Goal: Information Seeking & Learning: Learn about a topic

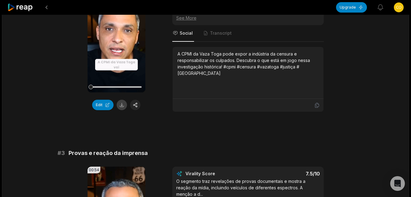
click at [124, 100] on button at bounding box center [122, 105] width 10 height 10
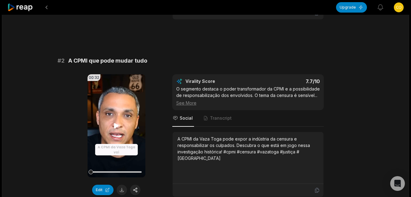
scroll to position [196, 0]
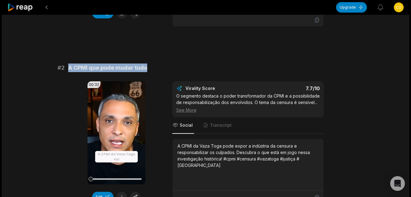
drag, startPoint x: 70, startPoint y: 61, endPoint x: 149, endPoint y: 58, distance: 79.1
click at [149, 63] on div "# 2 A CPMI que pode mudar tudo" at bounding box center [206, 67] width 297 height 9
copy span "A CPMI que pode mudar tudo"
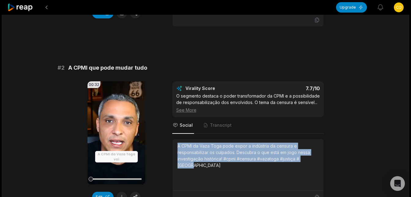
drag, startPoint x: 178, startPoint y: 138, endPoint x: 320, endPoint y: 157, distance: 143.1
click at [320, 157] on div "A CPMI da Vaza Toga pode expor a indústria da censura e responsabilizar os culp…" at bounding box center [248, 165] width 151 height 52
copy div "A CPMI da Vaza Toga pode expor a indústria da censura e responsabilizar os culp…"
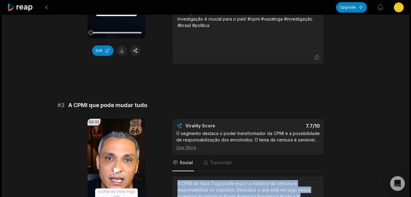
scroll to position [73, 0]
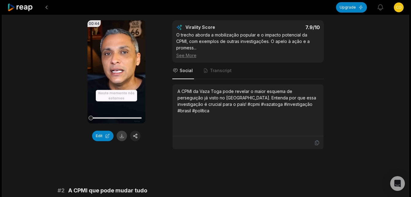
click at [121, 137] on button at bounding box center [122, 136] width 10 height 10
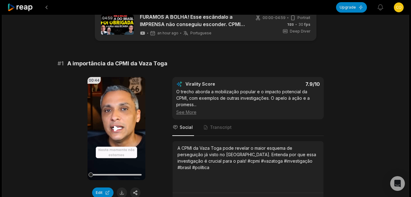
scroll to position [12, 0]
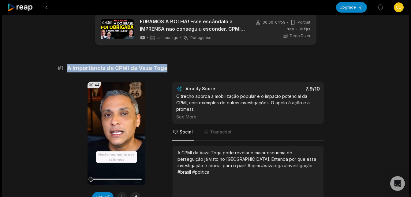
drag, startPoint x: 68, startPoint y: 65, endPoint x: 170, endPoint y: 68, distance: 101.8
click at [170, 68] on div "# 1 A importância da CPMI da Vaza Toga" at bounding box center [206, 68] width 297 height 9
copy span "A importância da CPMI da Vaza Toga"
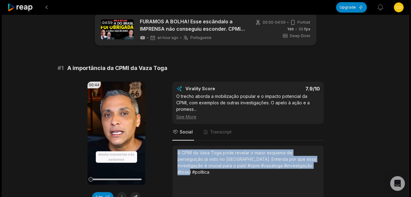
drag, startPoint x: 178, startPoint y: 147, endPoint x: 289, endPoint y: 167, distance: 112.3
click at [289, 167] on div "A CPMI da Vaza Toga pode revelar o maior esquema de perseguição já visto no [GE…" at bounding box center [248, 171] width 141 height 44
copy div "A CPMI da Vaza Toga pode revelar o maior esquema de perseguição já visto no [GE…"
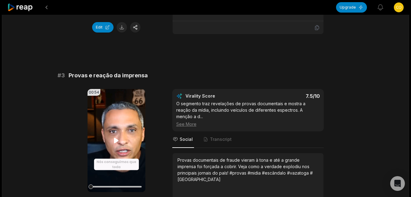
scroll to position [380, 0]
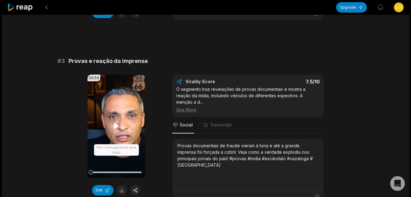
click at [114, 122] on icon at bounding box center [116, 125] width 7 height 7
drag, startPoint x: 70, startPoint y: 53, endPoint x: 146, endPoint y: 52, distance: 76.0
click at [146, 57] on span "Provas e reação da imprensa" at bounding box center [108, 61] width 79 height 9
copy span "Provas e reação da imprensa"
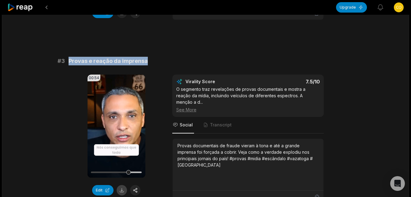
click at [120, 185] on button at bounding box center [122, 190] width 10 height 10
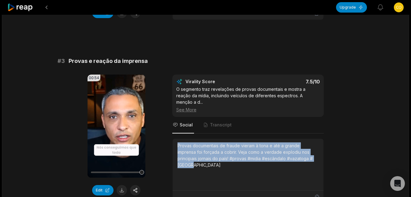
drag, startPoint x: 178, startPoint y: 132, endPoint x: 303, endPoint y: 145, distance: 126.0
click at [303, 145] on div "Provas documentais de fraude vieram à tona e até a grande imprensa foi forçada …" at bounding box center [248, 155] width 141 height 26
copy div "Provas documentais de fraude vieram à tona e até a grande imprensa foi forçada …"
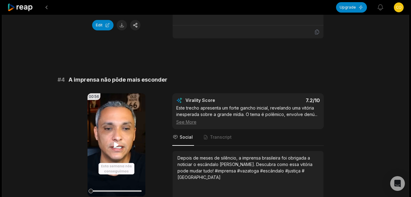
scroll to position [565, 0]
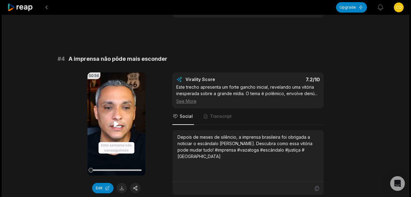
click at [116, 121] on icon at bounding box center [116, 123] width 5 height 5
click at [119, 183] on button at bounding box center [122, 188] width 10 height 10
click at [116, 121] on icon at bounding box center [116, 123] width 5 height 5
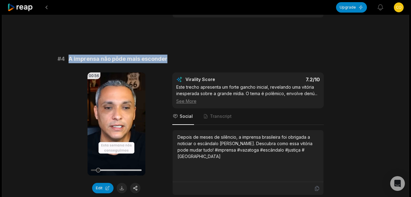
drag, startPoint x: 70, startPoint y: 44, endPoint x: 166, endPoint y: 42, distance: 96.2
click at [166, 55] on span "A imprensa não pôde mais esconder" at bounding box center [118, 59] width 99 height 9
copy span "A imprensa não pôde mais esconder"
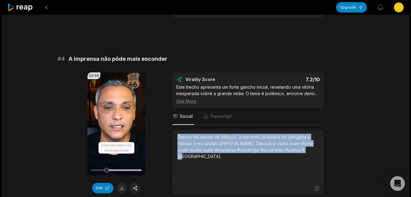
drag, startPoint x: 177, startPoint y: 124, endPoint x: 305, endPoint y: 141, distance: 128.8
click at [305, 141] on div "Depois de meses de silêncio, a imprensa brasileira foi obrigada a noticiar o es…" at bounding box center [248, 156] width 151 height 52
copy div "Depois de meses de silêncio, a imprensa brasileira foi obrigada a noticiar o es…"
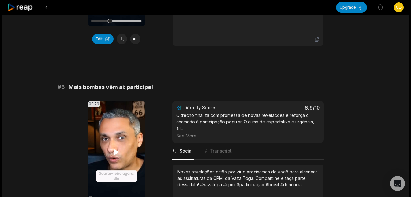
scroll to position [718, 0]
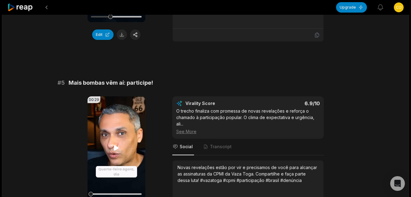
click at [114, 145] on icon at bounding box center [116, 147] width 5 height 5
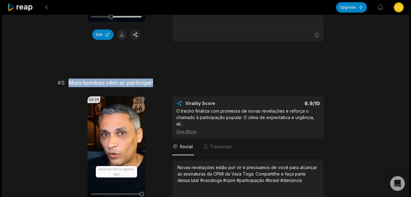
drag, startPoint x: 69, startPoint y: 70, endPoint x: 157, endPoint y: 70, distance: 88.2
click at [157, 78] on div "# 5 Mais bombas vêm aí: participe!" at bounding box center [206, 82] width 297 height 9
copy span "Mais bombas vêm aí: participe!"
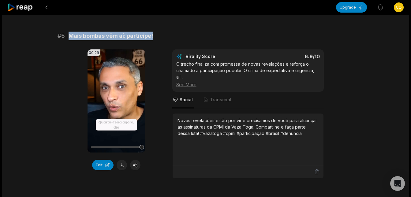
scroll to position [780, 0]
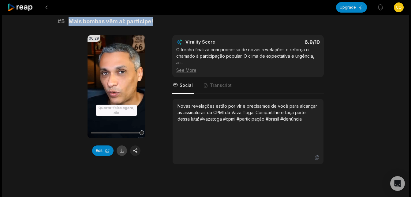
click at [122, 145] on button at bounding box center [122, 150] width 10 height 10
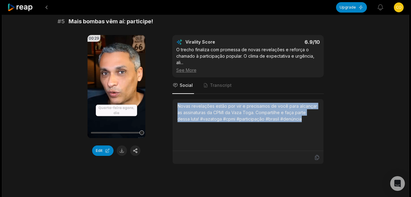
drag, startPoint x: 177, startPoint y: 92, endPoint x: 308, endPoint y: 116, distance: 133.3
click at [308, 116] on div "Novas revelações estão por vir e precisamos de você para alcançar as assinatura…" at bounding box center [248, 125] width 151 height 52
copy div "Novas revelações estão por vir e precisamos de você para alcançar as assinatura…"
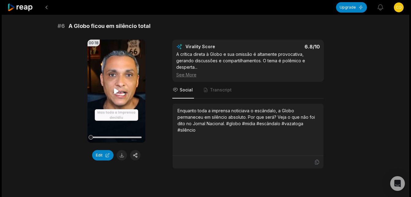
scroll to position [963, 0]
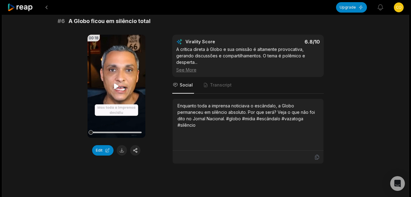
click at [113, 82] on icon at bounding box center [116, 85] width 7 height 7
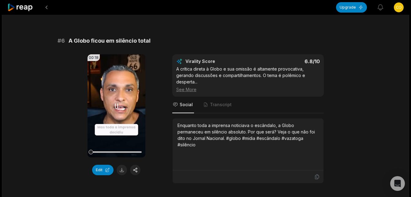
scroll to position [933, 0]
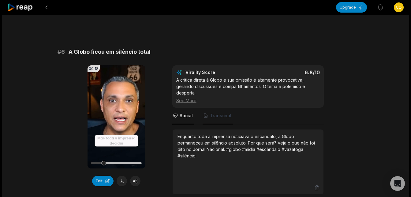
click at [227, 112] on span "Transcript" at bounding box center [221, 115] width 22 height 6
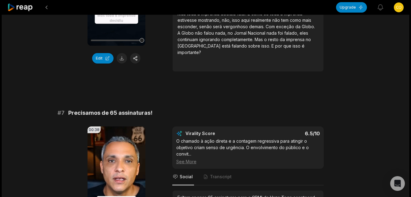
scroll to position [1117, 0]
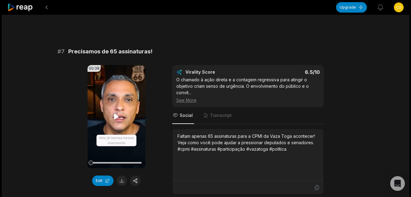
click at [114, 114] on icon at bounding box center [116, 116] width 5 height 5
click at [223, 112] on span "Transcript" at bounding box center [221, 115] width 22 height 6
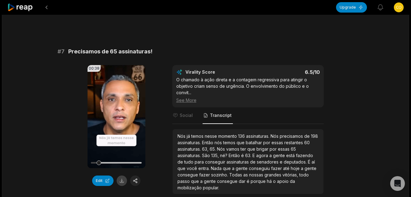
click at [121, 175] on button at bounding box center [122, 180] width 10 height 10
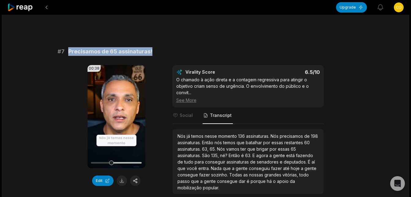
drag, startPoint x: 68, startPoint y: 39, endPoint x: 156, endPoint y: 42, distance: 88.0
click at [156, 47] on div "# 7 Precisamos de 65 assinaturas!" at bounding box center [206, 51] width 297 height 9
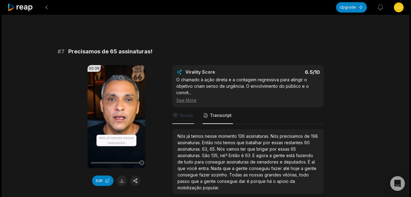
click at [186, 112] on span "Social" at bounding box center [186, 115] width 13 height 6
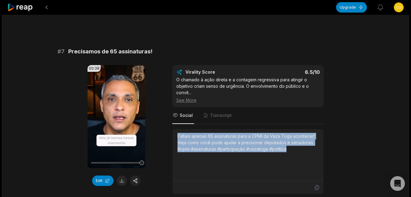
drag, startPoint x: 178, startPoint y: 122, endPoint x: 307, endPoint y: 139, distance: 130.2
click at [307, 139] on div "Faltam apenas 65 assinaturas para a CPMI da Vaza Toga acontecer! Veja como você…" at bounding box center [248, 155] width 141 height 44
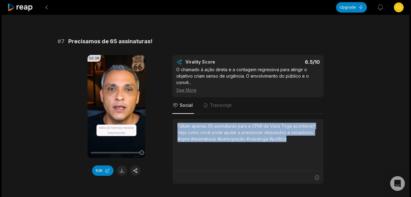
scroll to position [1086, 0]
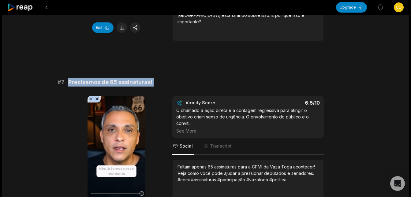
drag, startPoint x: 69, startPoint y: 66, endPoint x: 159, endPoint y: 74, distance: 90.5
click at [159, 78] on div "# 7 Precisamos de 65 assinaturas! 00:38 Your browser does not support mp4 forma…" at bounding box center [206, 151] width 297 height 147
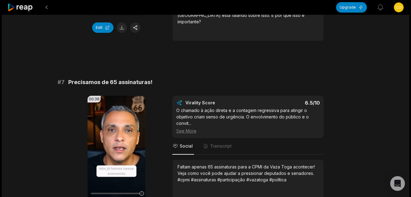
click at [24, 7] on icon at bounding box center [20, 7] width 26 height 8
